Goal: Task Accomplishment & Management: Manage account settings

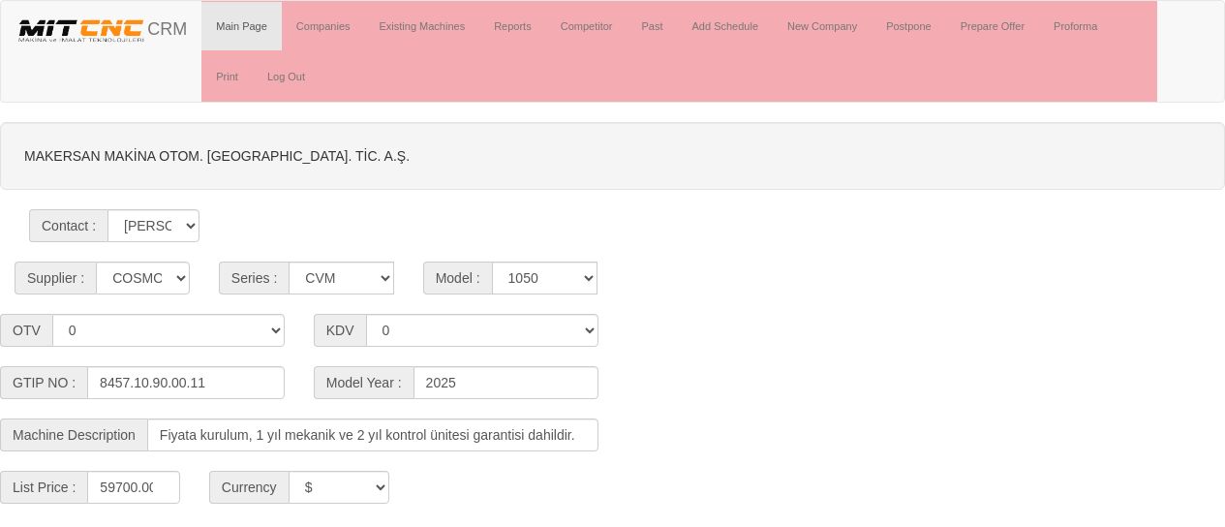
select select "4"
select select "21"
select select "302"
select select "$"
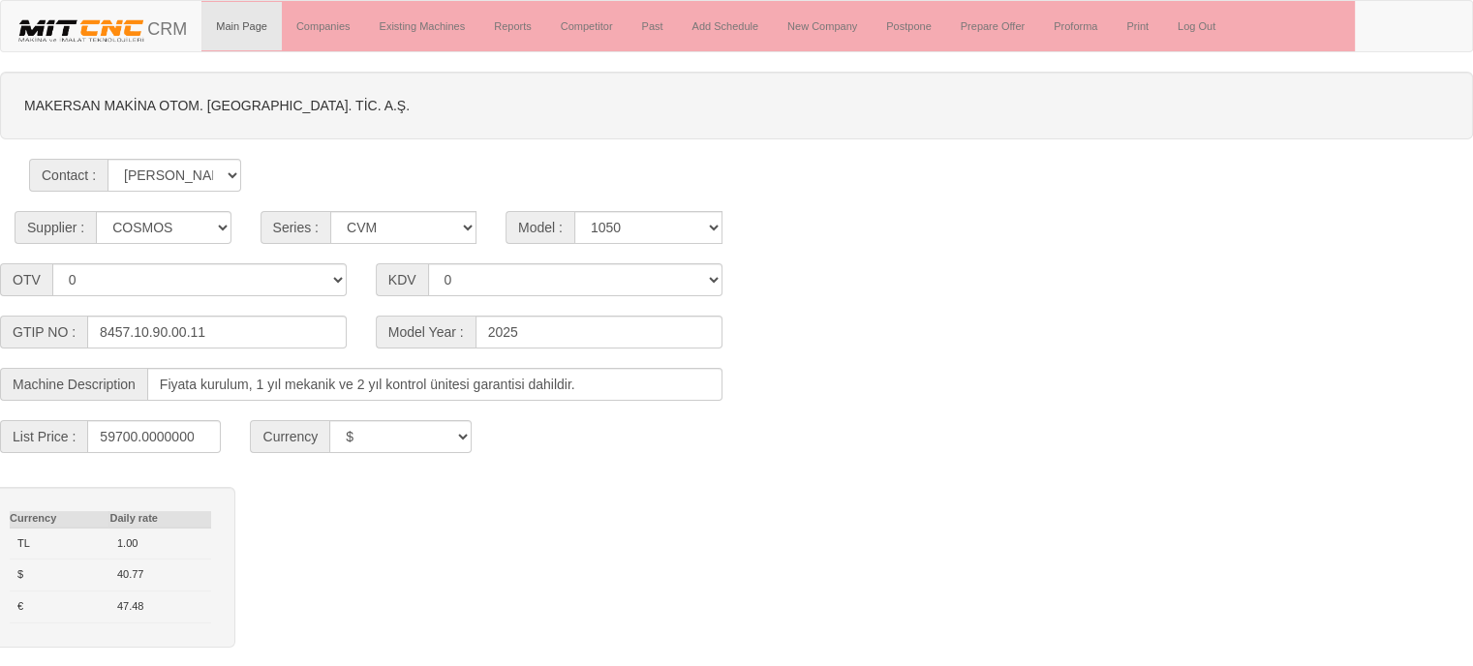
click at [844, 219] on div "Supplier : ------ PEAKART COSMOS GFIR DUOBEI BQ DK Series : CVM MILLTAP MT Mode…" at bounding box center [736, 227] width 1473 height 33
click at [1087, 20] on link "Proforma" at bounding box center [1075, 26] width 73 height 48
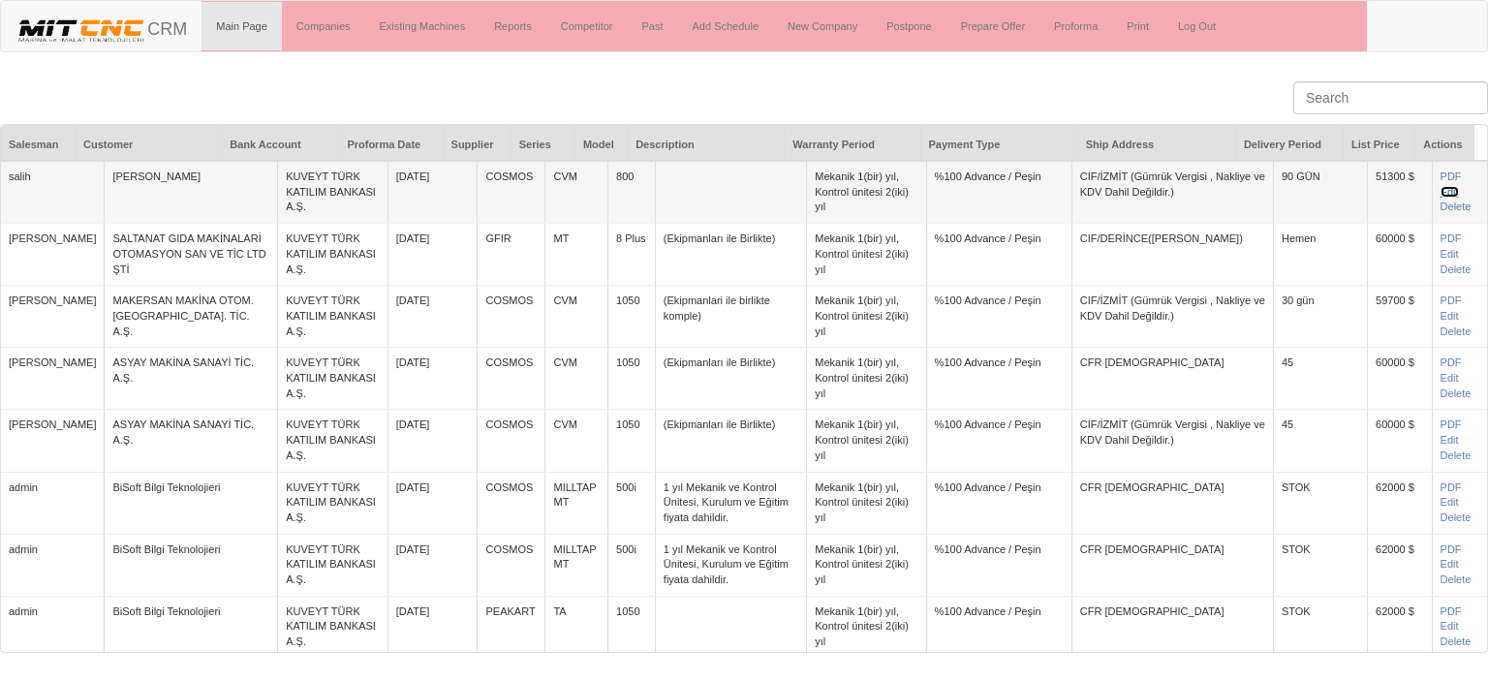
click at [1440, 192] on link "Edit" at bounding box center [1449, 192] width 18 height 12
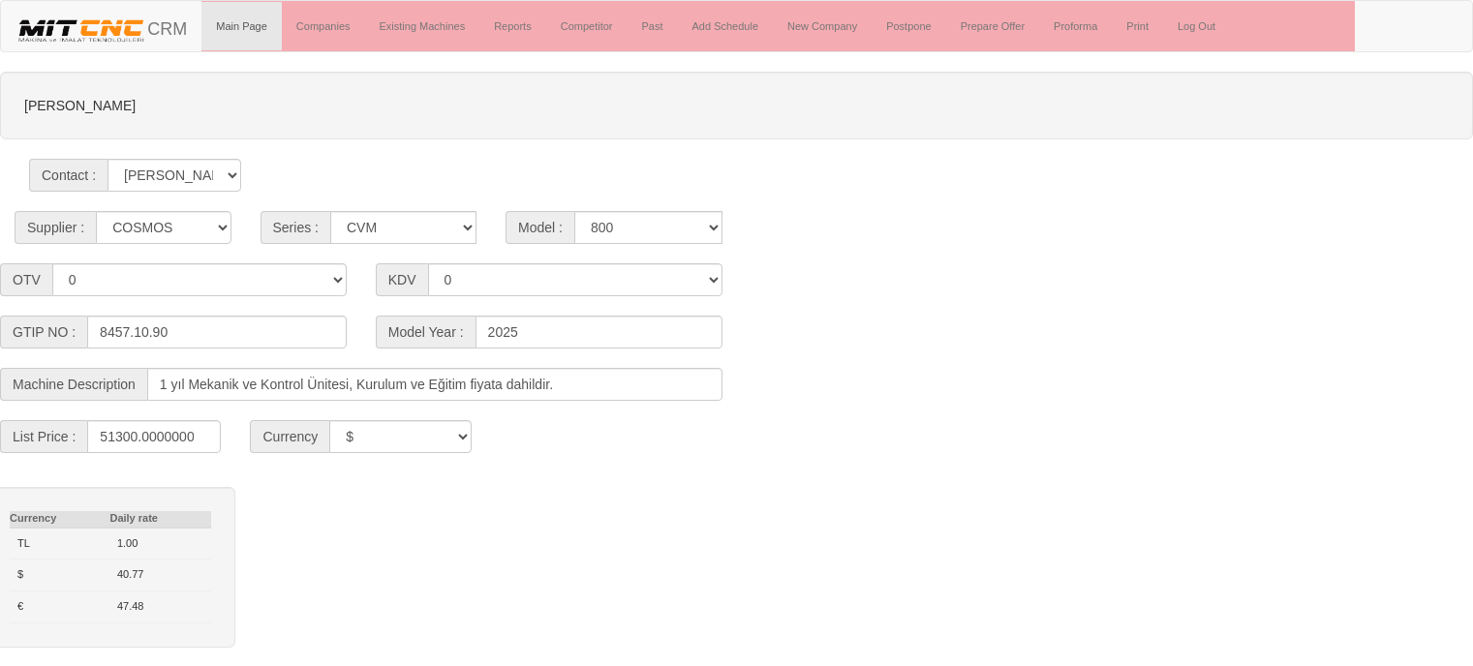
select select "4"
select select "21"
select select "301"
select select "$"
click at [509, 30] on link "Reports" at bounding box center [512, 26] width 67 height 48
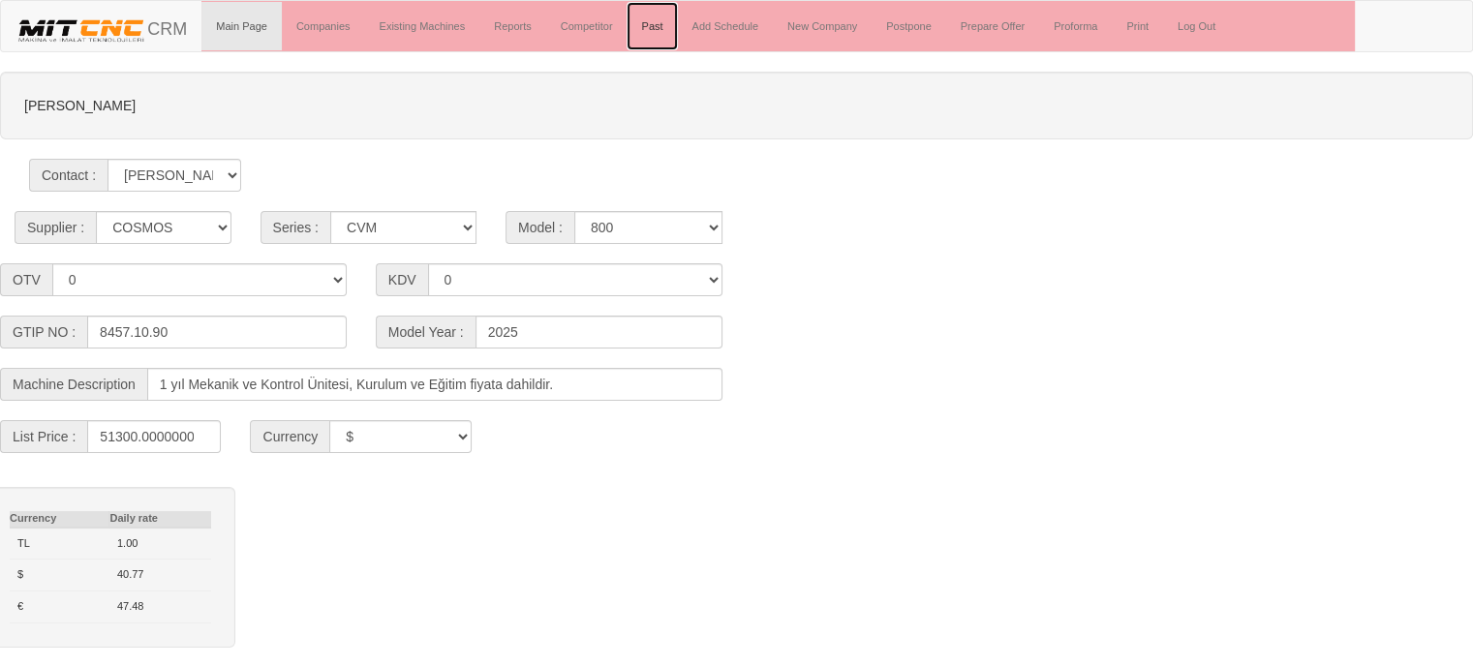
click at [670, 15] on link "Past" at bounding box center [652, 26] width 50 height 48
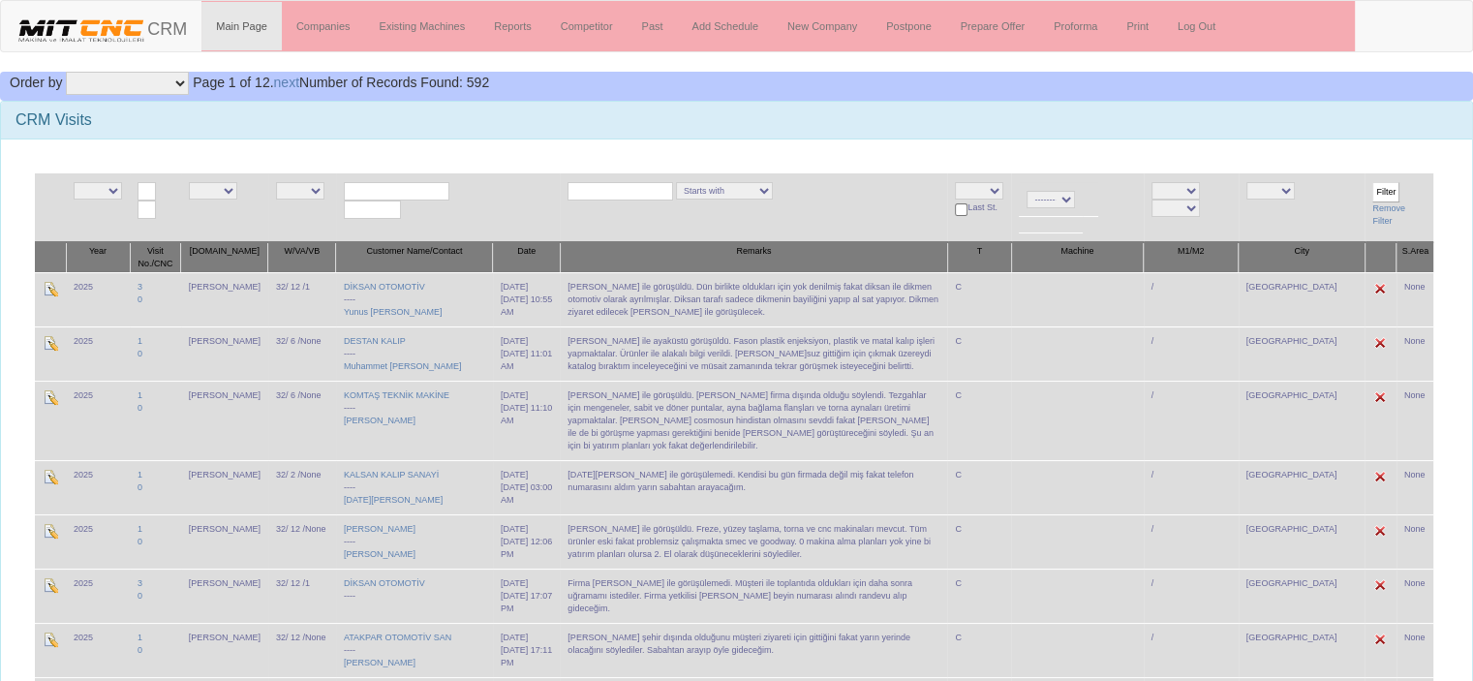
click at [499, 282] on td "[DATE] [DATE] 10:55 AM" at bounding box center [526, 299] width 67 height 54
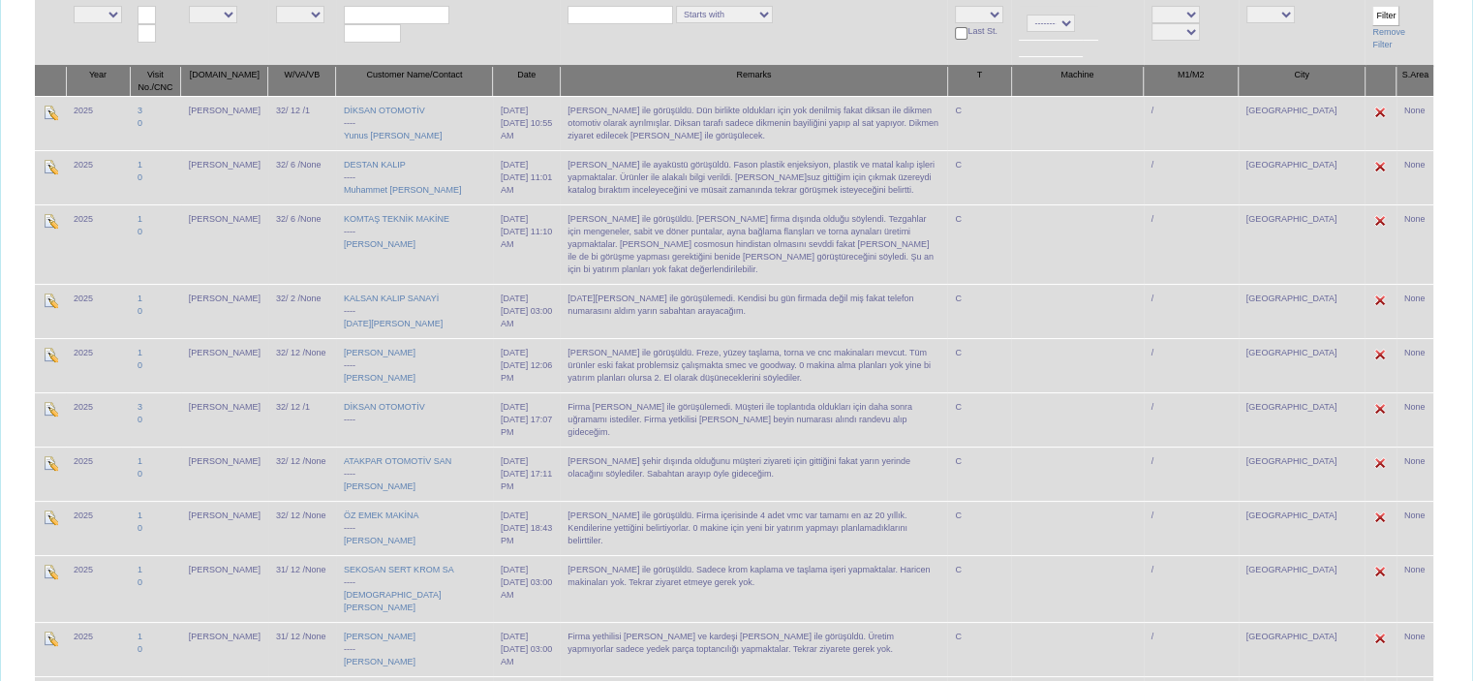
scroll to position [97, 0]
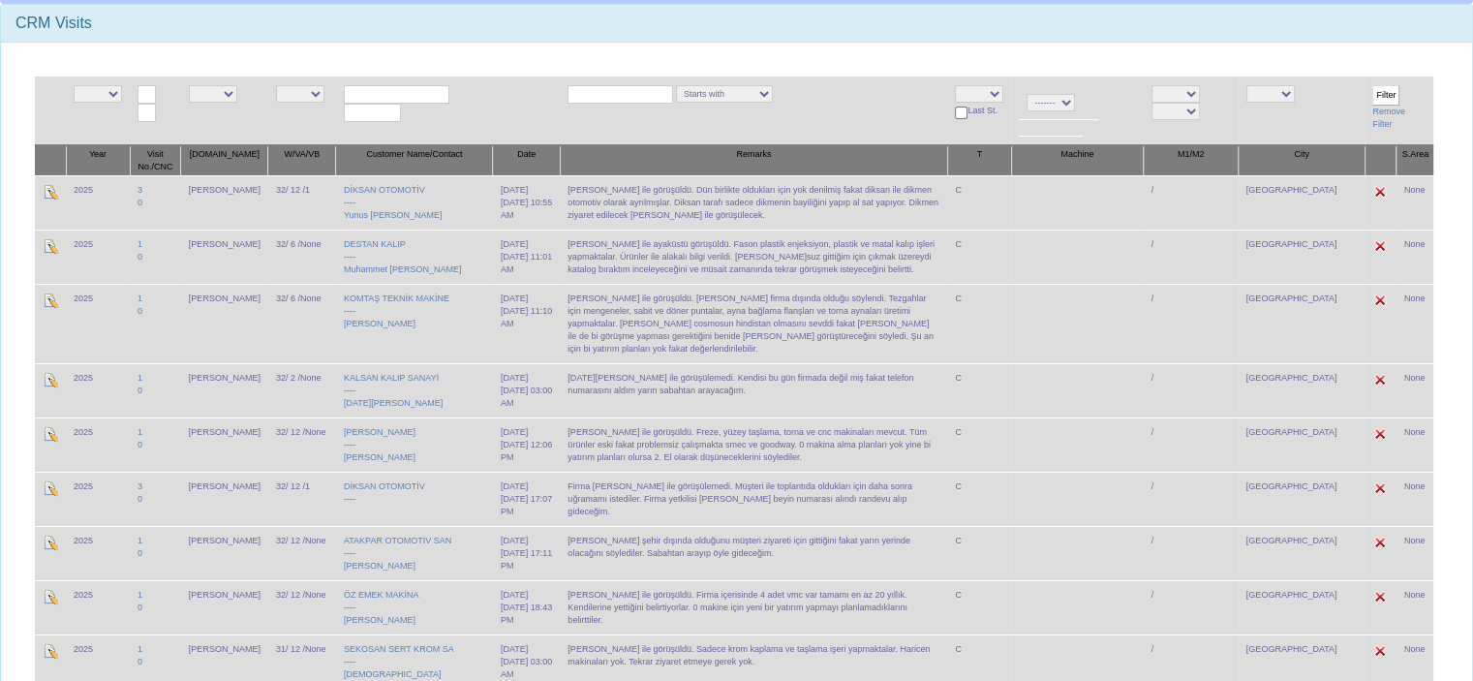
click at [493, 182] on td "[DATE] [DATE] 10:55 AM" at bounding box center [526, 202] width 67 height 54
click at [493, 182] on td "12/08/2025 12/08/2025, 10:55 AM" at bounding box center [526, 202] width 67 height 54
drag, startPoint x: 468, startPoint y: 143, endPoint x: 496, endPoint y: 216, distance: 77.9
click at [58, 200] on td at bounding box center [50, 202] width 31 height 54
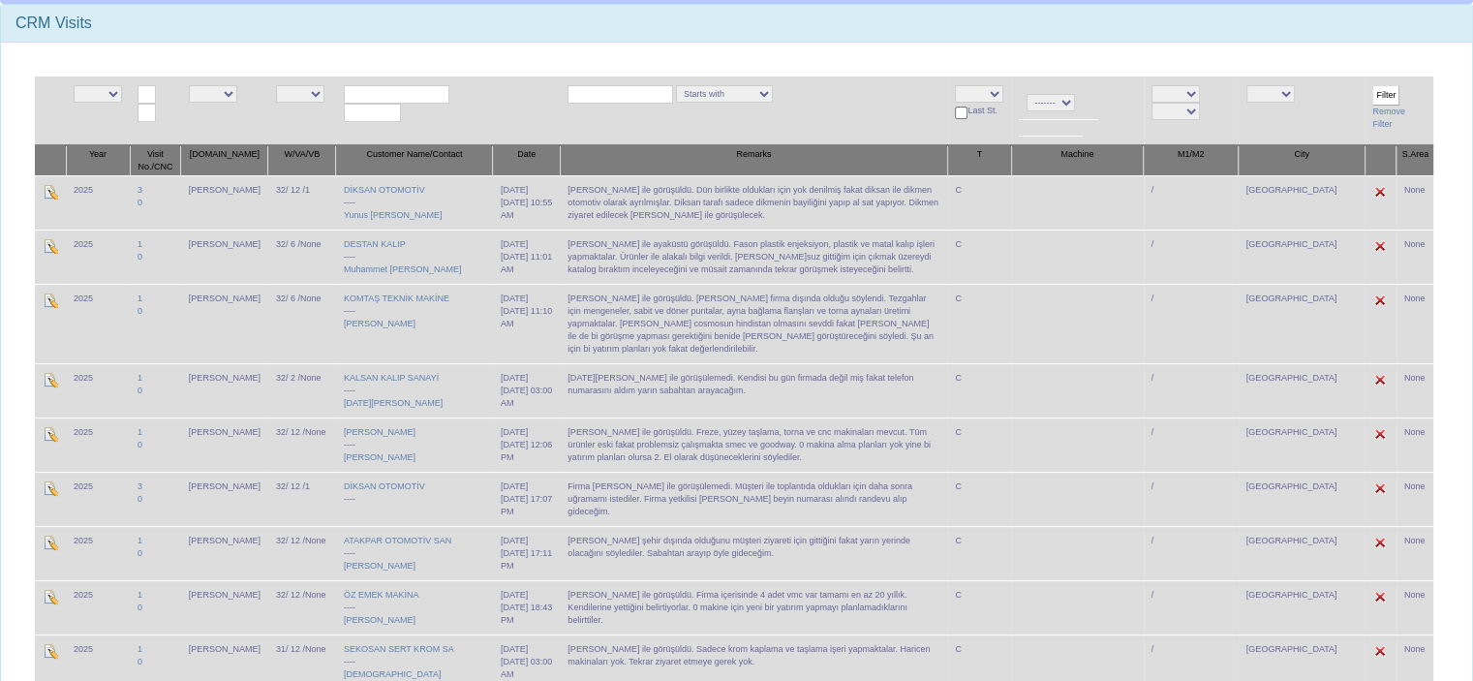
drag, startPoint x: 70, startPoint y: 182, endPoint x: 1078, endPoint y: 216, distance: 1008.7
click at [1078, 216] on tr "2025 3 0 murat 32/ 12 /1 DİKSAN OTOMOTİV ---- Yunus Emre Dikmen 12/08/2025 12/0…" at bounding box center [734, 202] width 1398 height 54
copy tr "2025 3 0 murat 32/ 12 /1 DİKSAN OTOMOTİV ---- Yunus Emre Dikmen 12/08/2025 12/0…"
drag, startPoint x: 465, startPoint y: 386, endPoint x: 492, endPoint y: 414, distance: 38.3
click at [493, 414] on td "11/08/2025 07/08/2025, 03:00 AM" at bounding box center [526, 390] width 67 height 54
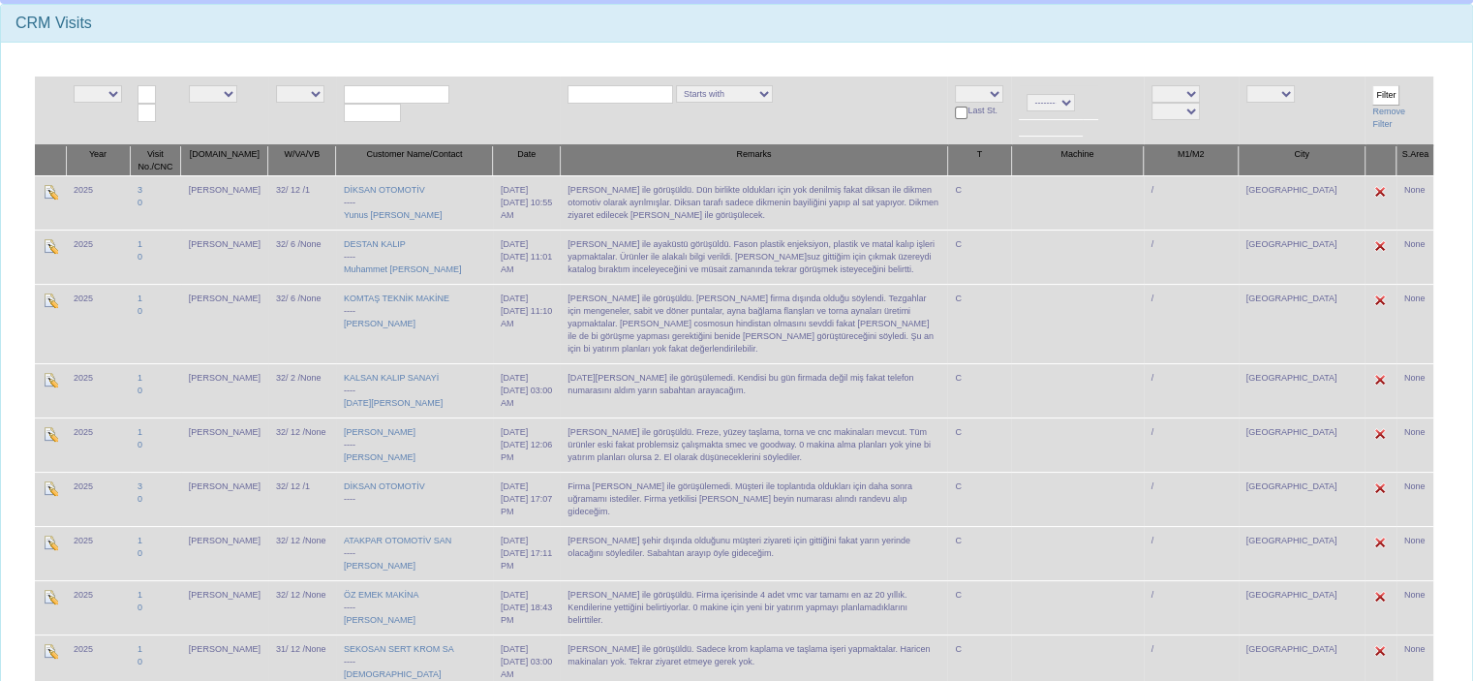
copy td "11/08/2025 07/08/2025, 03:00 AM"
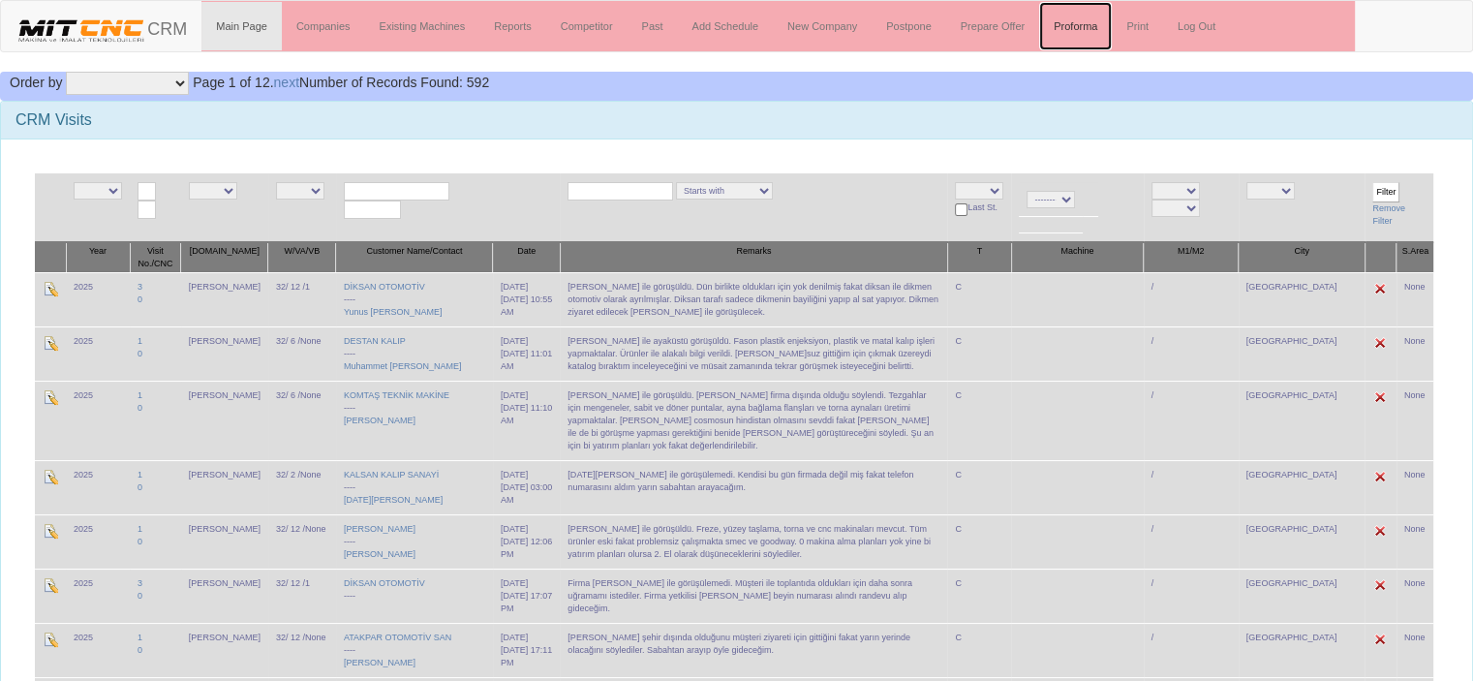
click at [1075, 22] on link "Proforma" at bounding box center [1075, 26] width 73 height 48
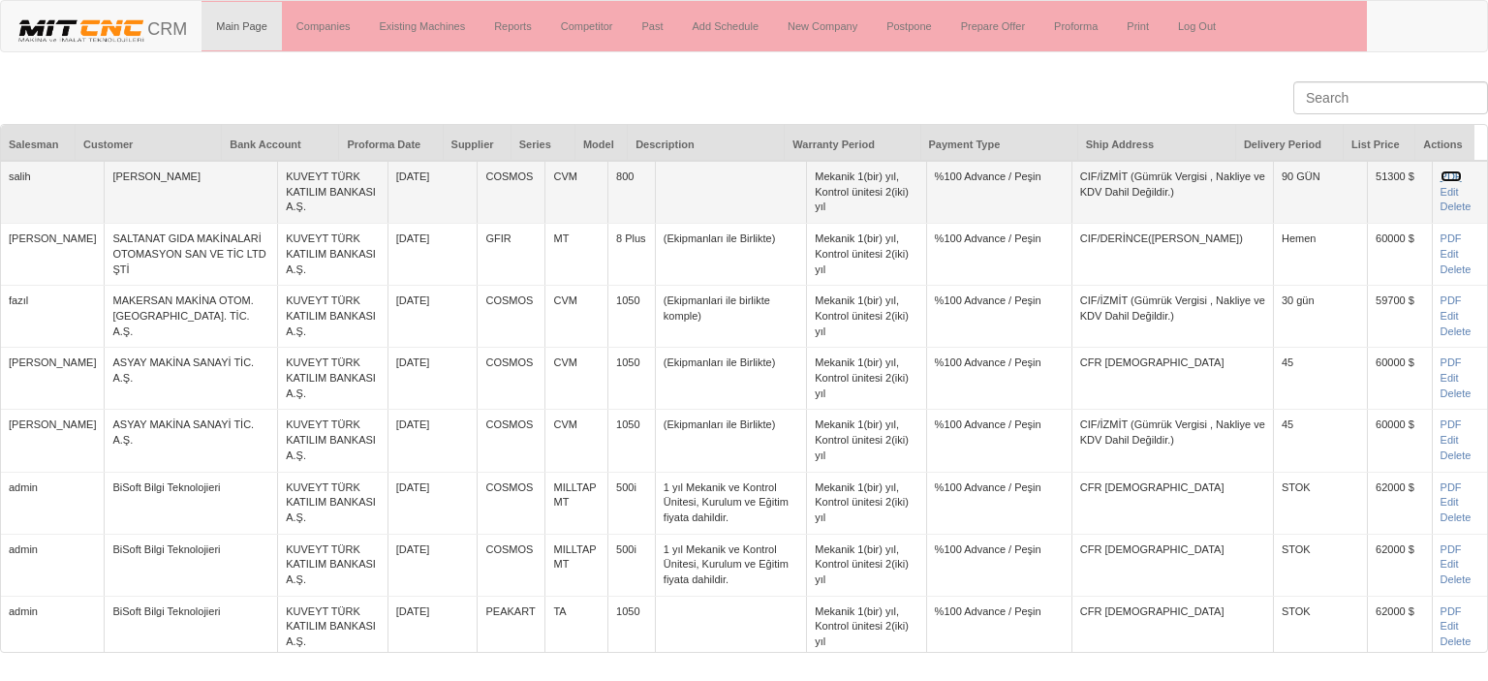
click at [1440, 177] on link "PDF" at bounding box center [1450, 176] width 21 height 12
click at [1440, 173] on link "PDF" at bounding box center [1450, 176] width 21 height 12
click at [1440, 176] on link "PDF" at bounding box center [1450, 176] width 21 height 12
